Goal: Find specific page/section: Find specific page/section

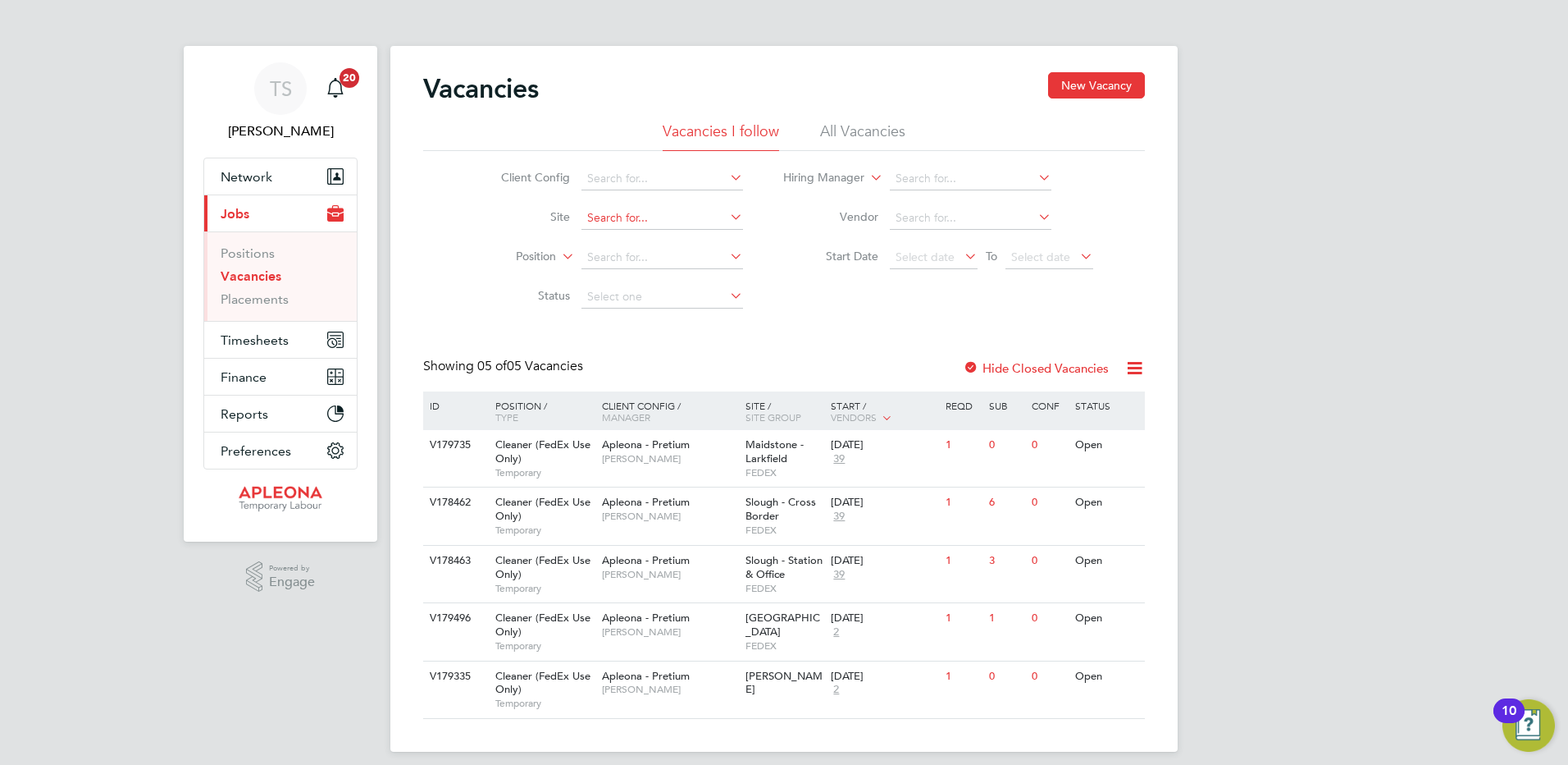
click at [604, 222] on input at bounding box center [663, 218] width 161 height 23
type input "[STREET_ADDRESS][PERSON_NAME]"
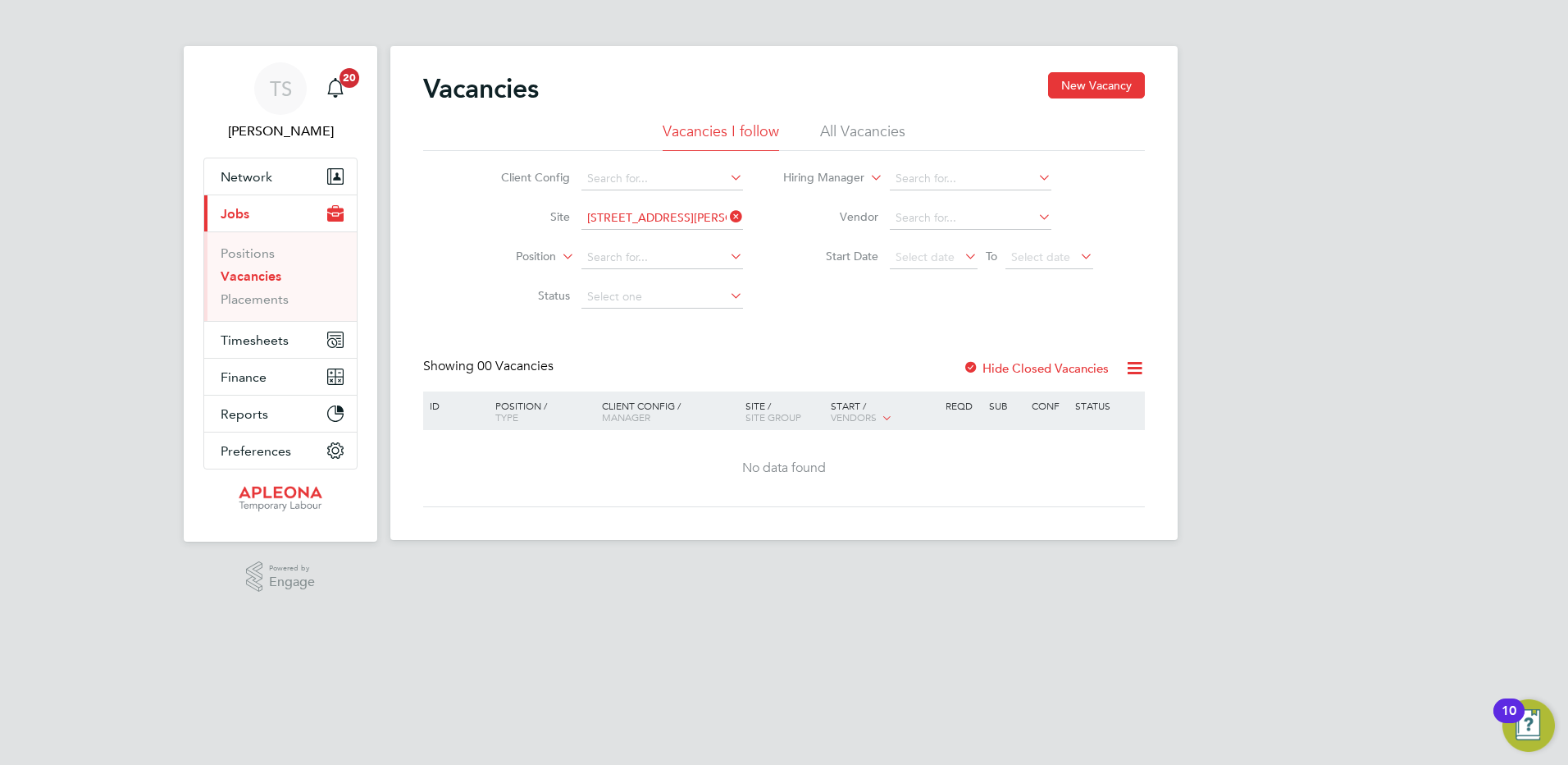
click at [727, 209] on icon at bounding box center [727, 216] width 0 height 23
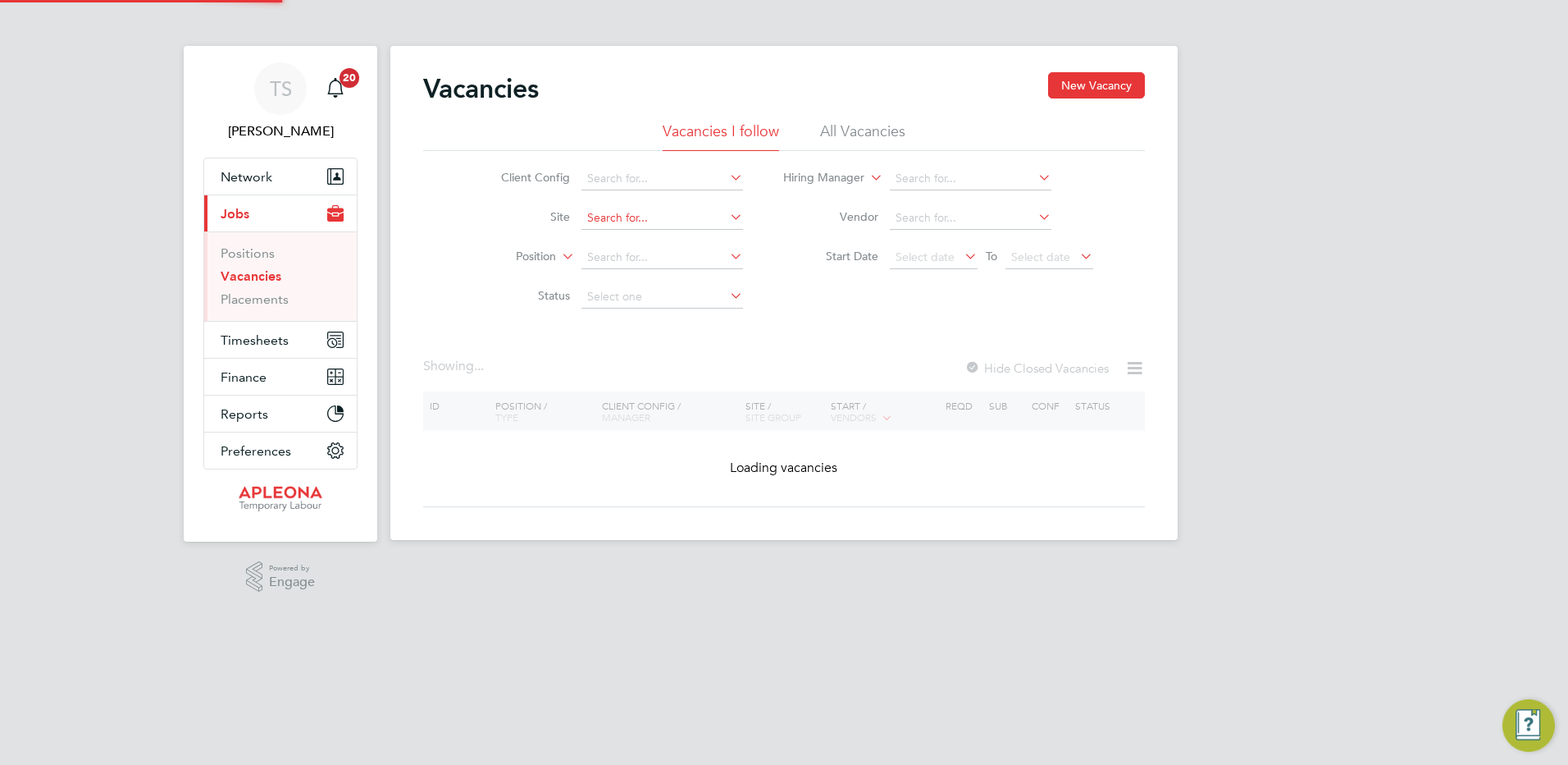
click at [636, 211] on input at bounding box center [663, 218] width 161 height 23
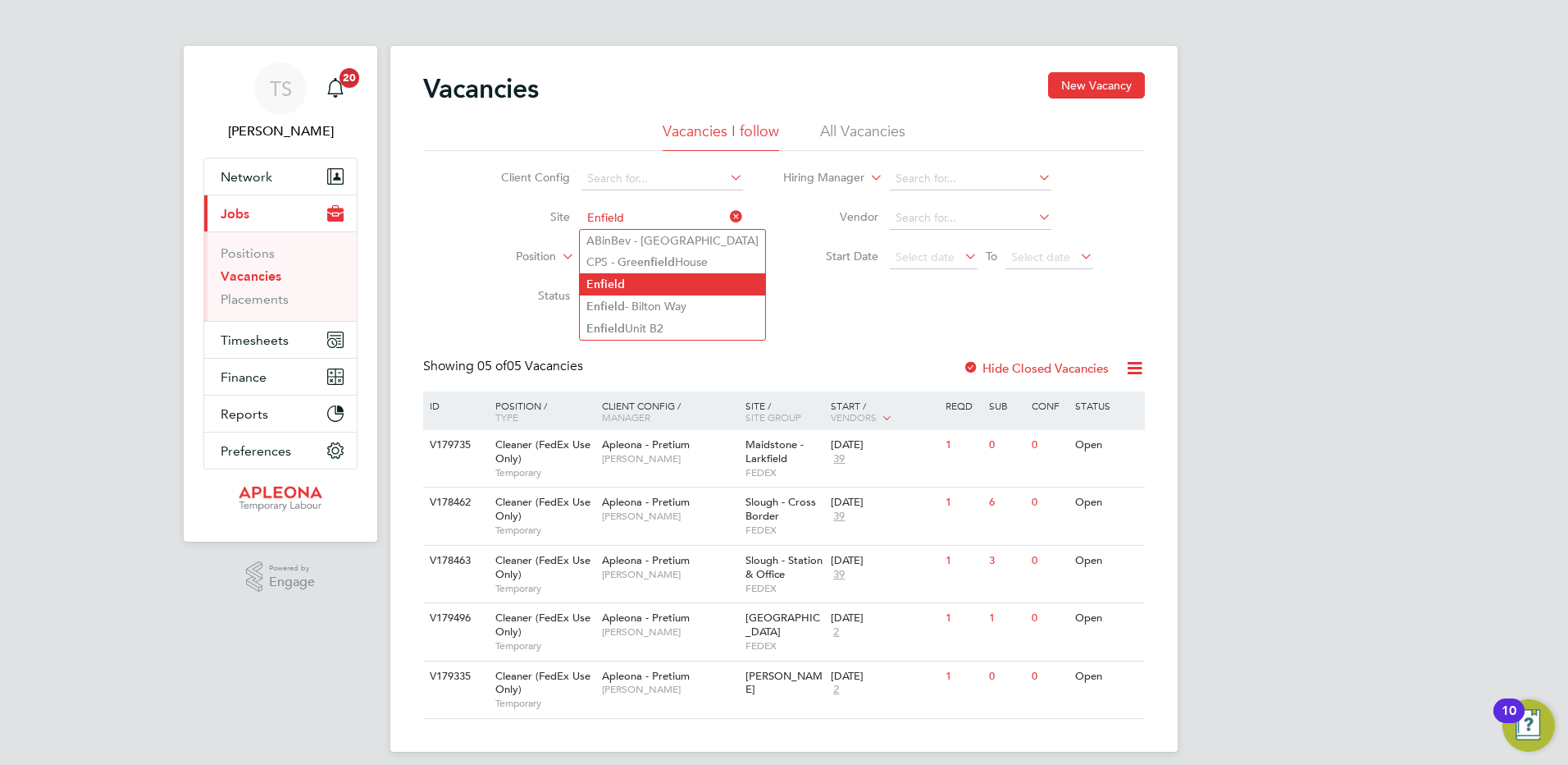
type input "Enfield"
click at [627, 293] on li "Enfield" at bounding box center [673, 285] width 185 height 22
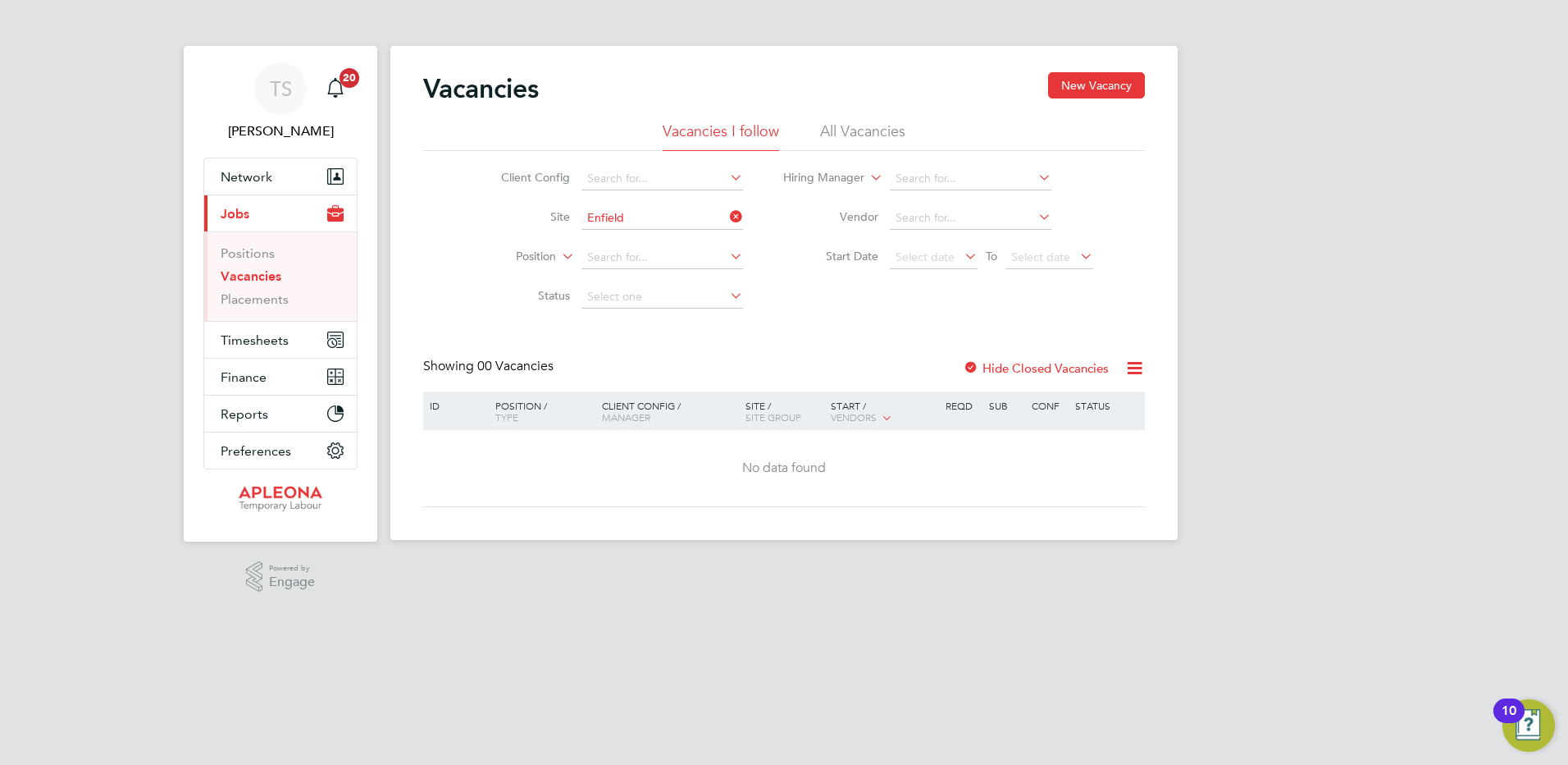
click at [1031, 366] on label "Hide Closed Vacancies" at bounding box center [1036, 368] width 146 height 16
click at [727, 215] on icon at bounding box center [727, 216] width 0 height 23
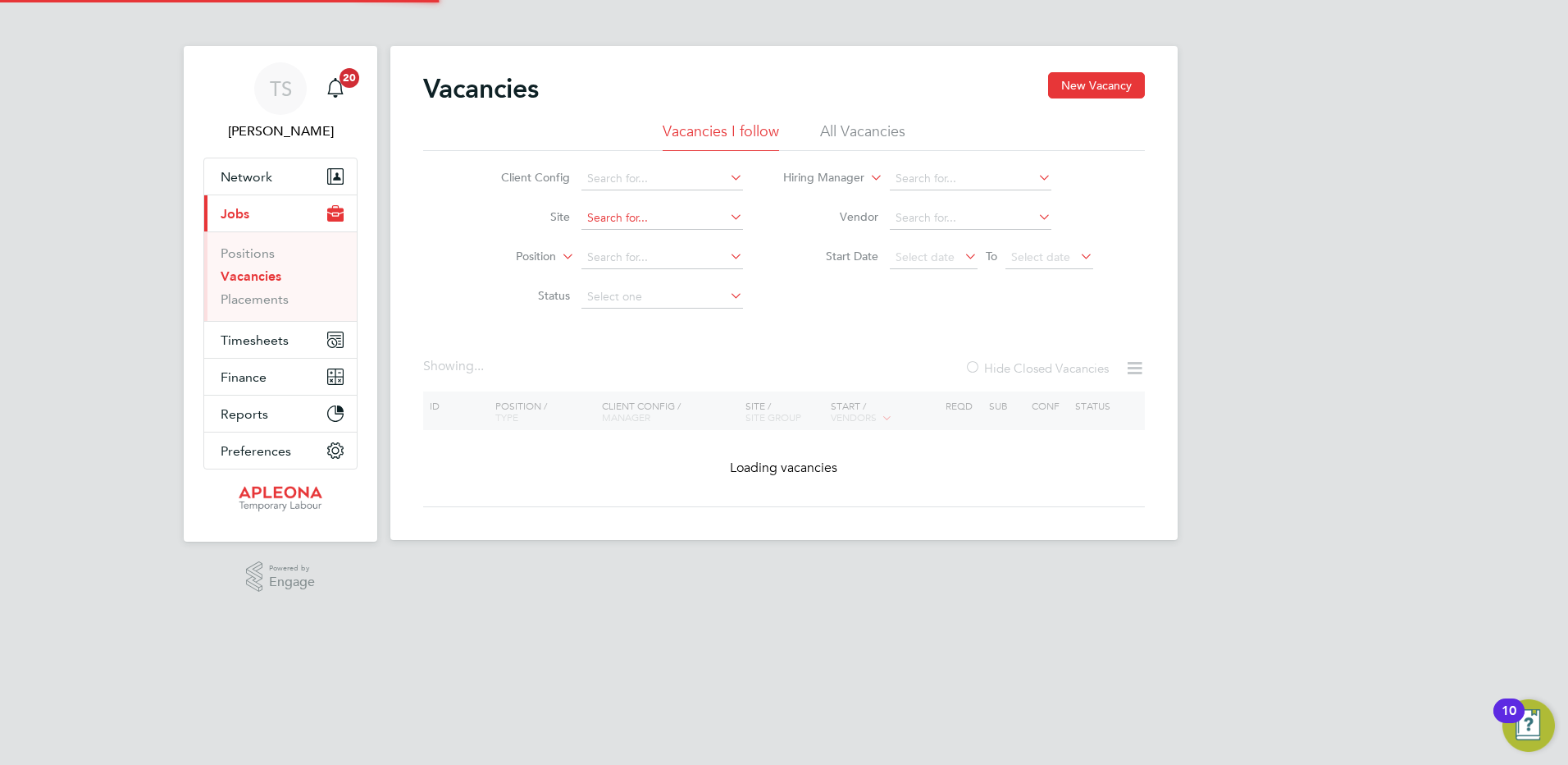
click at [669, 214] on input at bounding box center [663, 218] width 161 height 23
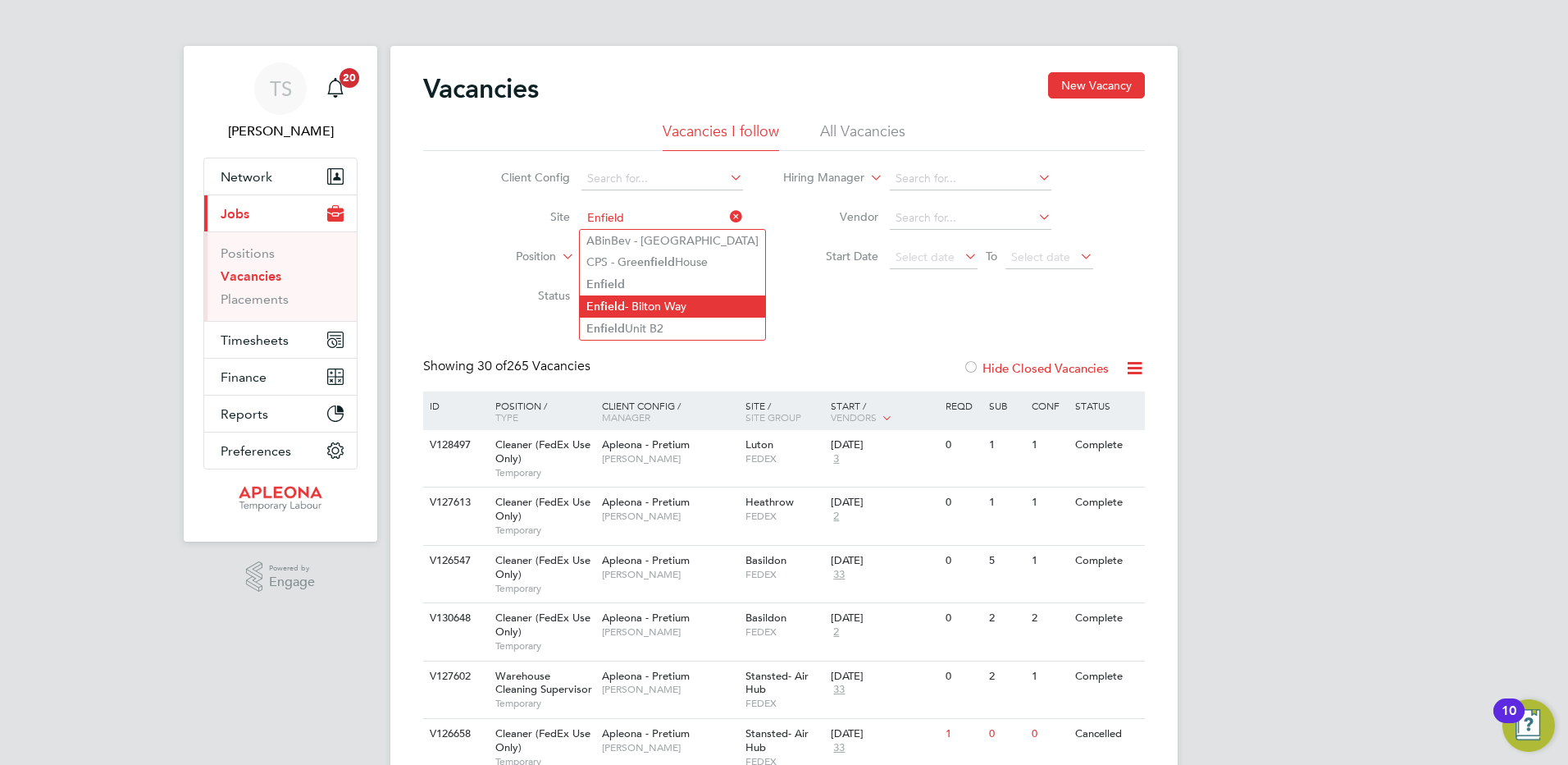
click at [667, 299] on li "Enfield - Bilton Way" at bounding box center [673, 307] width 185 height 22
type input "Enfield - Bilton Way"
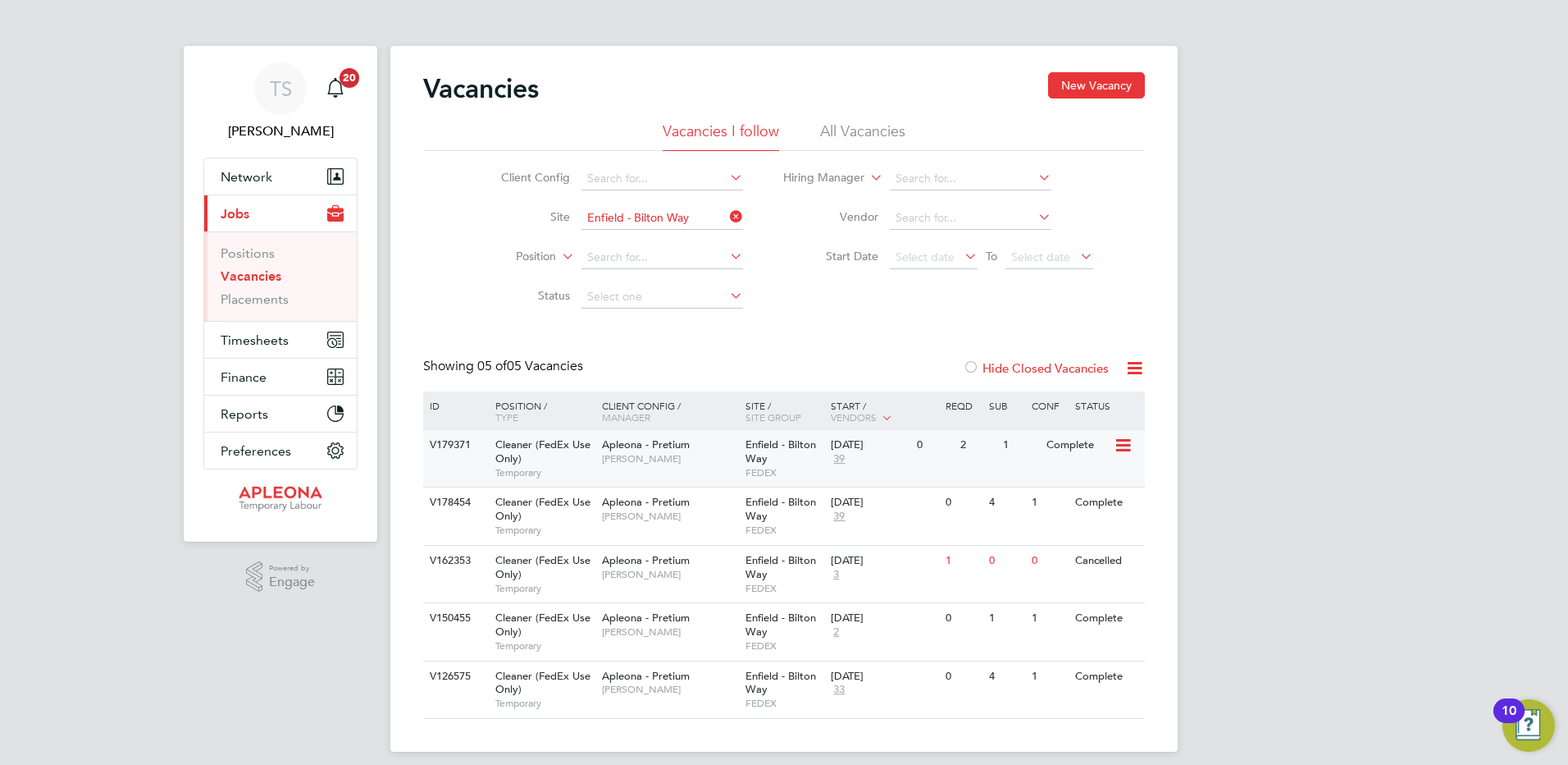
click at [759, 447] on span "Enfield - Bilton Way" at bounding box center [781, 452] width 70 height 28
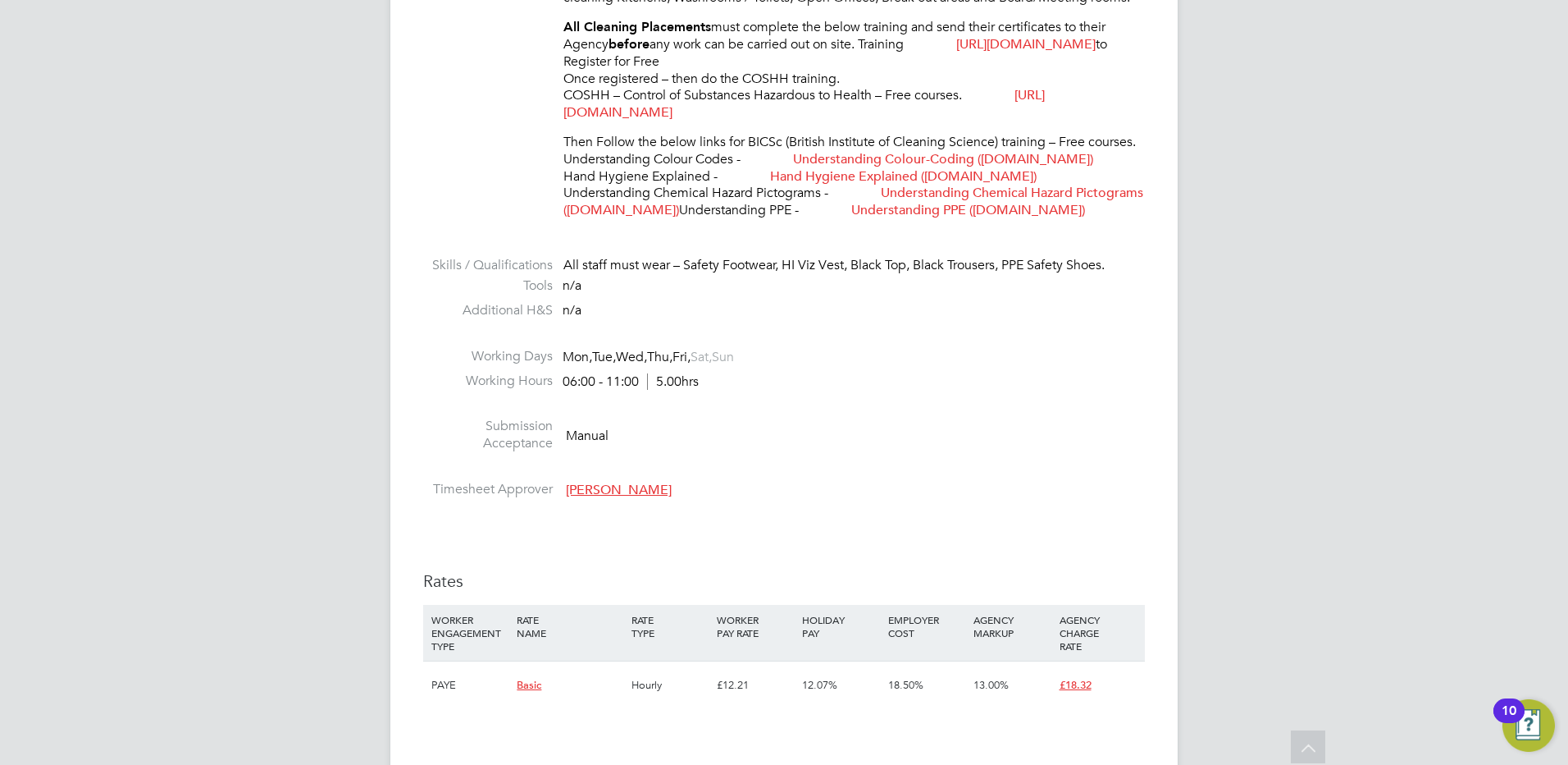
scroll to position [1067, 0]
